Goal: Information Seeking & Learning: Compare options

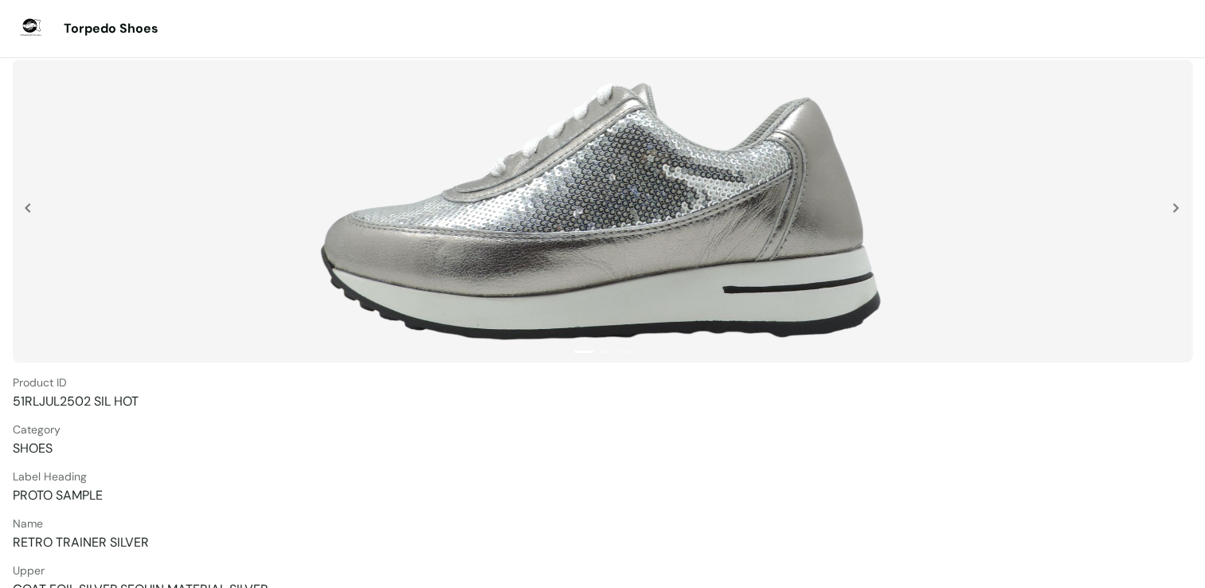
click at [650, 183] on img at bounding box center [603, 211] width 585 height 287
